Goal: Task Accomplishment & Management: Use online tool/utility

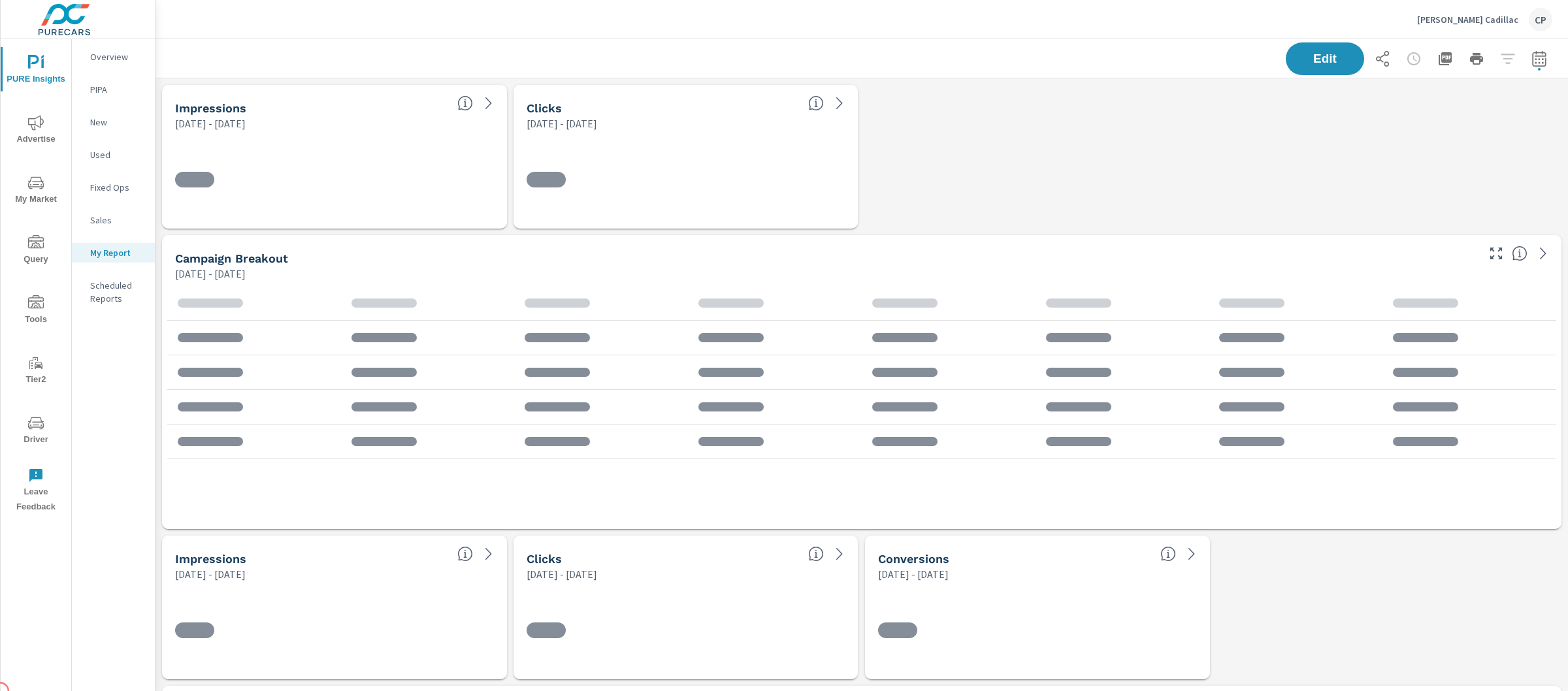
scroll to position [3785, 1426]
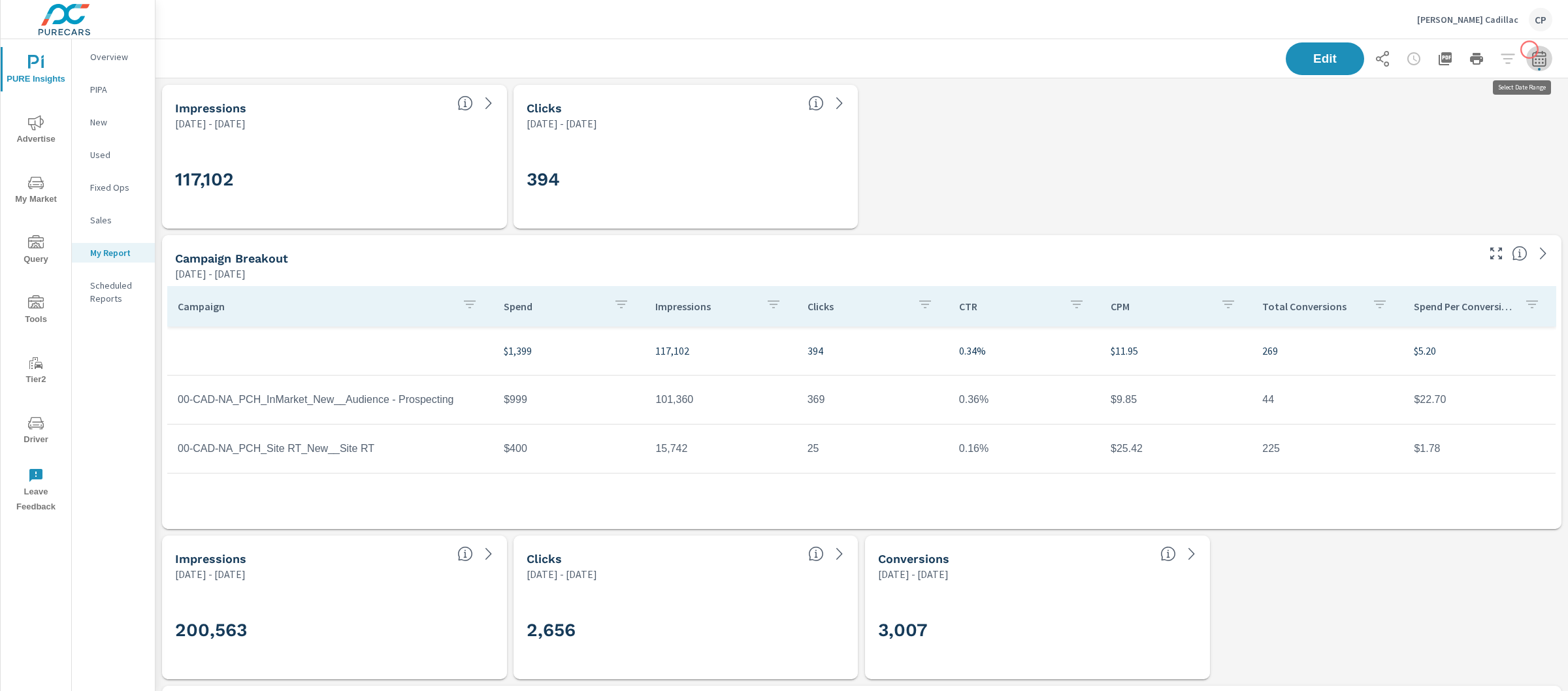
click at [1531, 51] on icon "button" at bounding box center [1539, 59] width 16 height 16
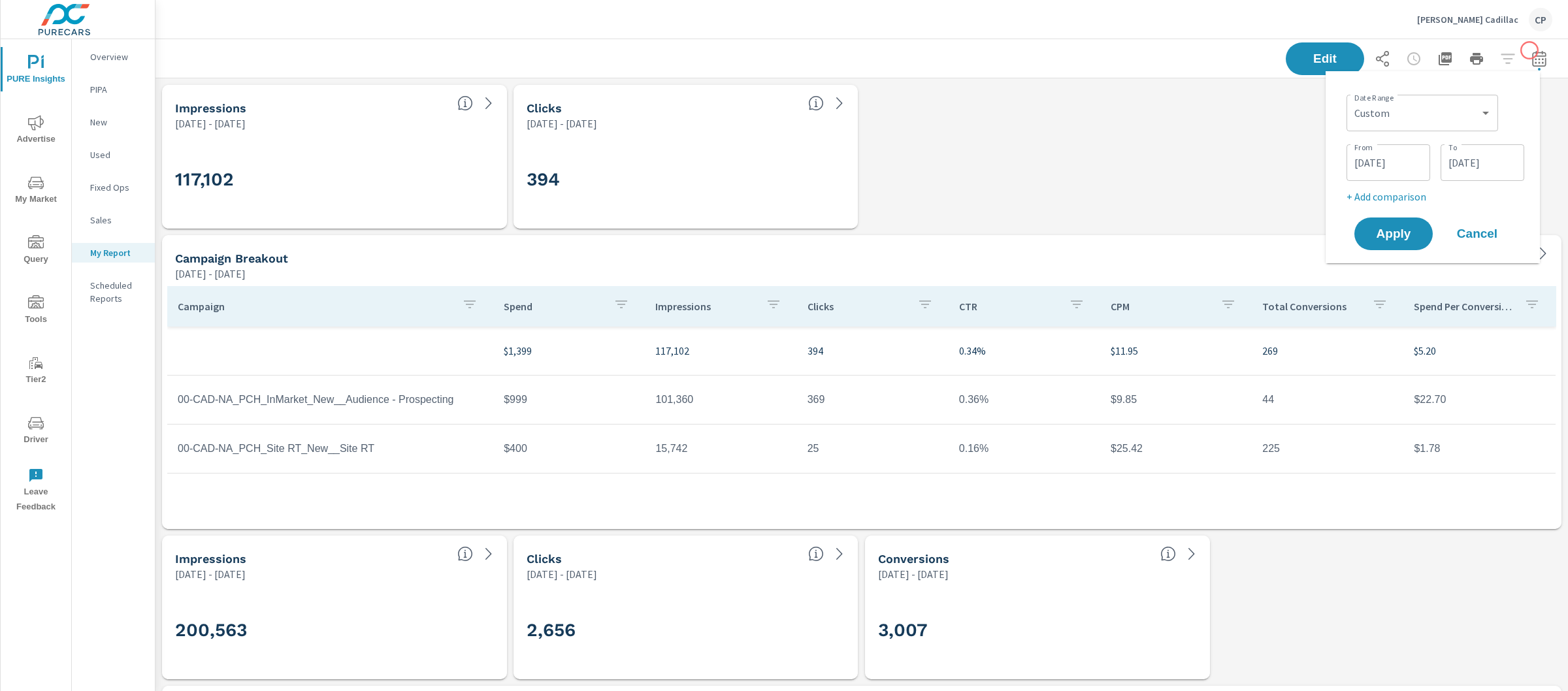
click at [1417, 91] on div "Date Range Custom [DATE] Last week Last 7 days Last 14 days Last 30 days Last 4…" at bounding box center [1435, 112] width 177 height 44
click at [1414, 100] on select "Custom [DATE] Last week Last 7 days Last 14 days Last 30 days Last 45 days Last…" at bounding box center [1422, 113] width 141 height 26
click at [1352, 100] on select "Custom [DATE] Last week Last 7 days Last 14 days Last 30 days Last 45 days Last…" at bounding box center [1422, 113] width 141 height 26
select select "Last month"
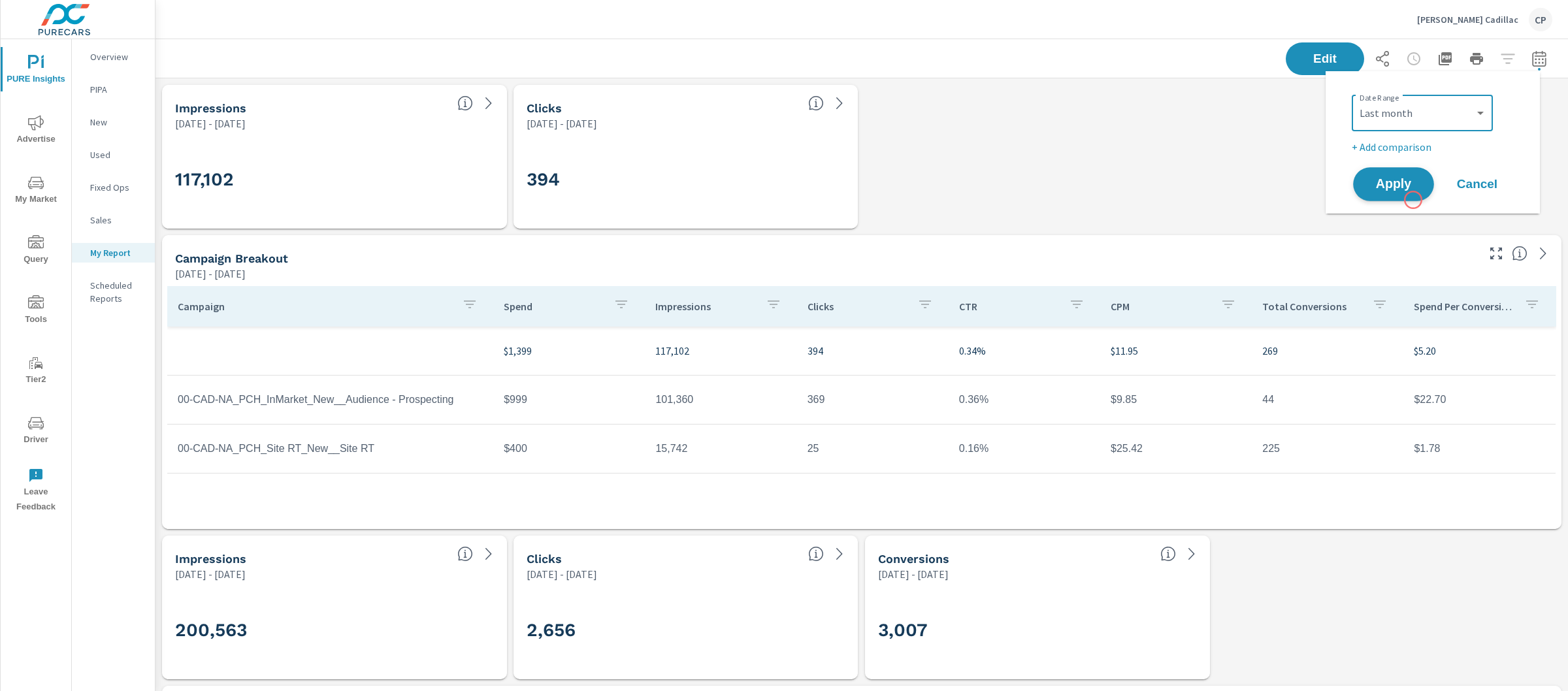
click at [1413, 199] on button "Apply" at bounding box center [1394, 184] width 81 height 34
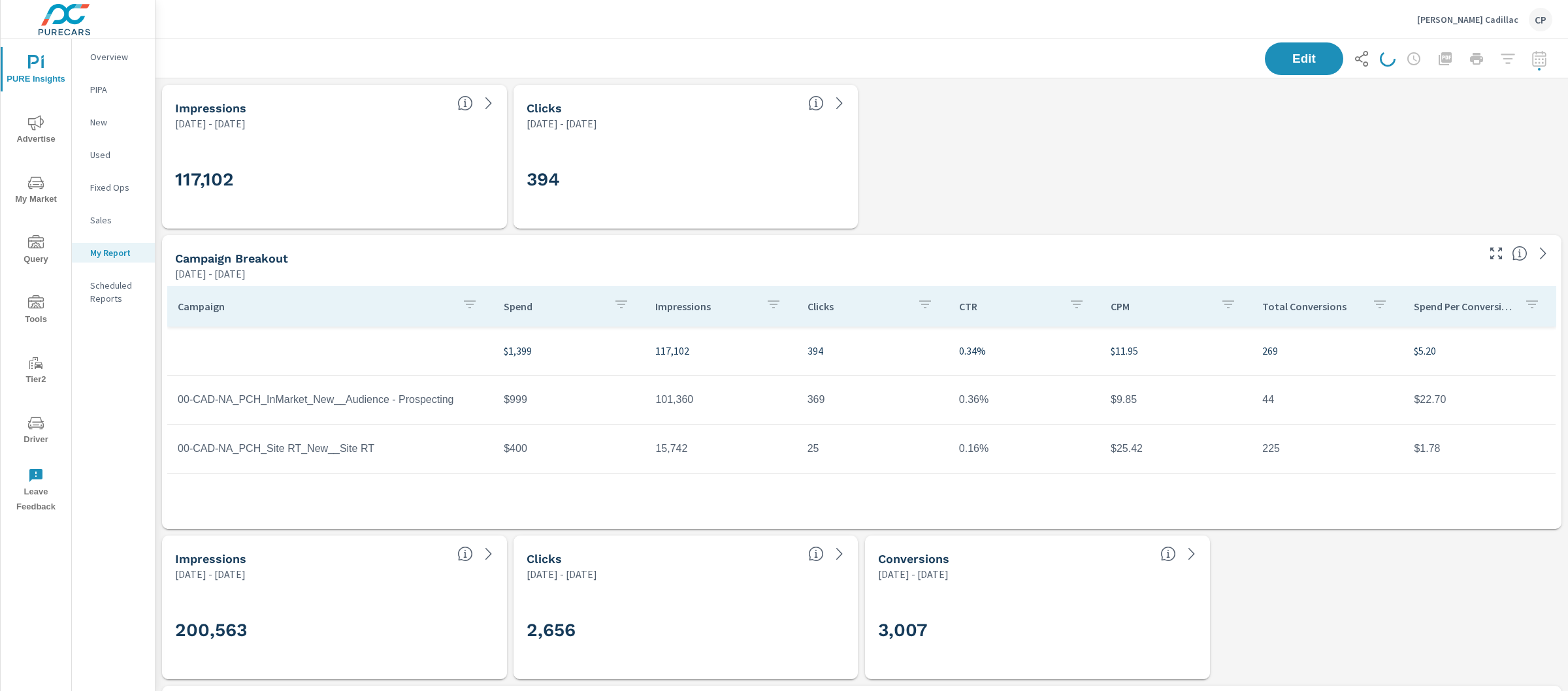
scroll to position [3785, 1426]
